Goal: Complete application form

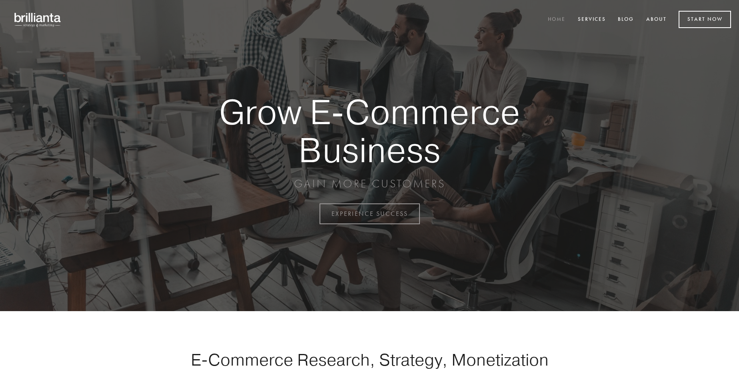
scroll to position [2097, 0]
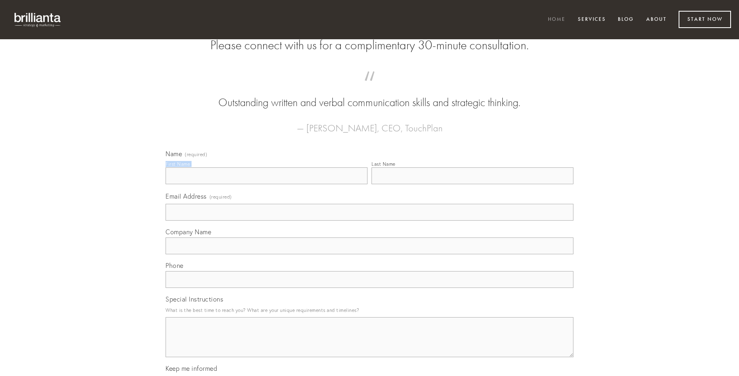
type input "[PERSON_NAME]"
click at [472, 184] on input "Last Name" at bounding box center [473, 175] width 202 height 17
type input "[PERSON_NAME]"
click at [370, 220] on input "Email Address (required)" at bounding box center [370, 212] width 408 height 17
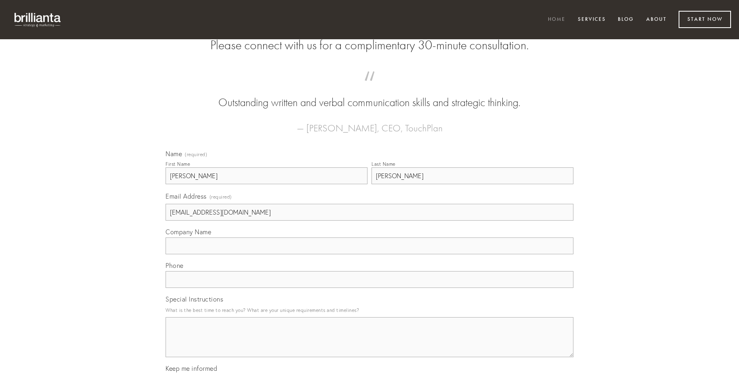
type input "[EMAIL_ADDRESS][DOMAIN_NAME]"
click at [370, 254] on input "Company Name" at bounding box center [370, 245] width 408 height 17
type input "approbo"
click at [370, 288] on input "text" at bounding box center [370, 279] width 408 height 17
click at [370, 344] on textarea "Special Instructions" at bounding box center [370, 337] width 408 height 40
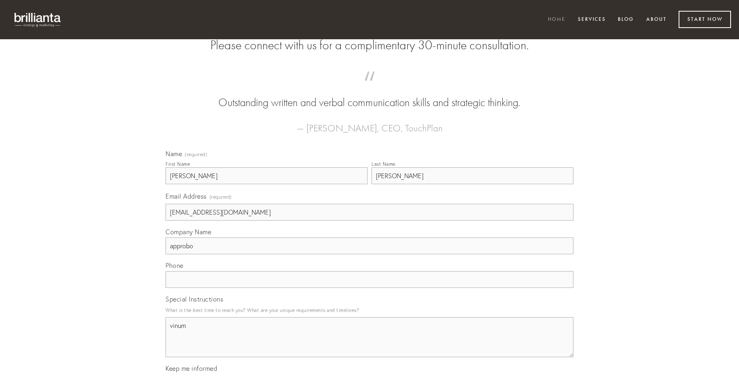
type textarea "vinum"
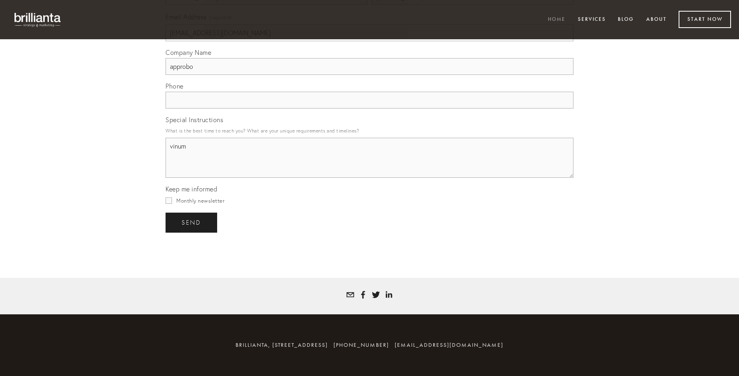
click at [192, 222] on span "send" at bounding box center [192, 222] width 20 height 7
